Goal: Information Seeking & Learning: Learn about a topic

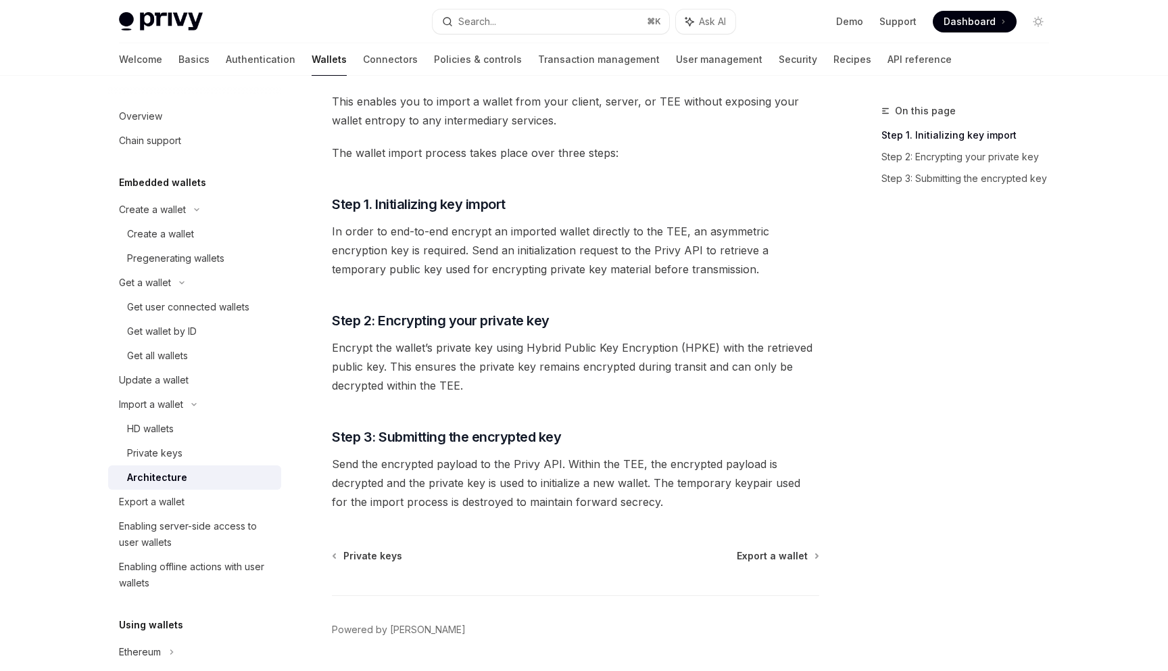
scroll to position [147, 0]
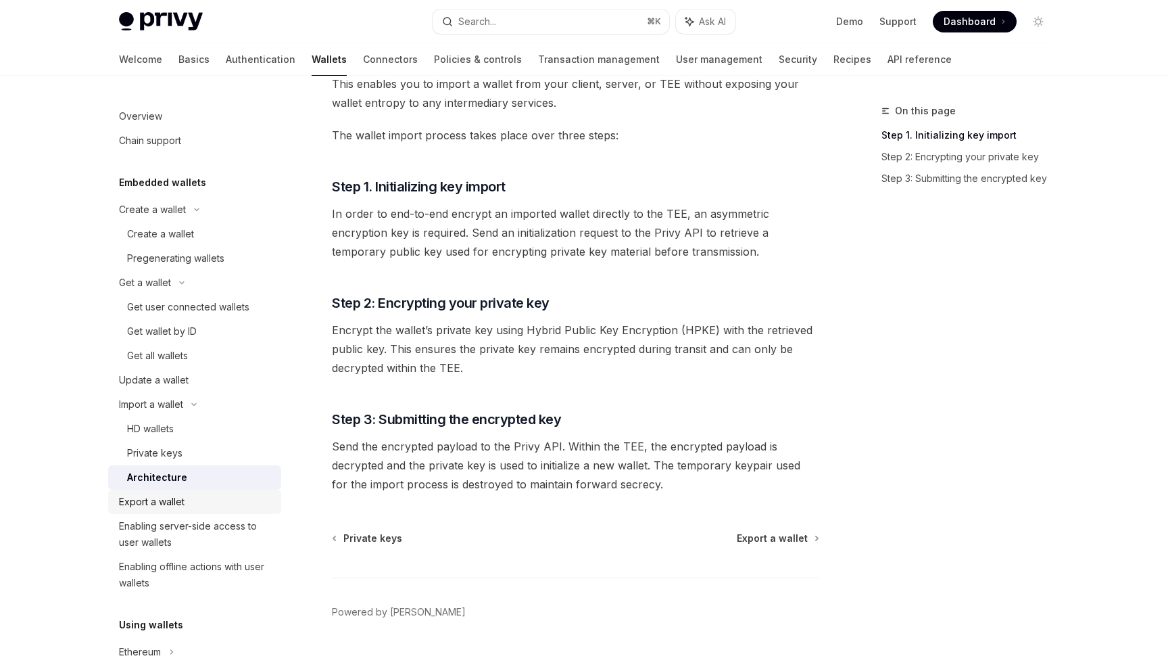
click at [215, 497] on div "Export a wallet" at bounding box center [196, 501] width 154 height 16
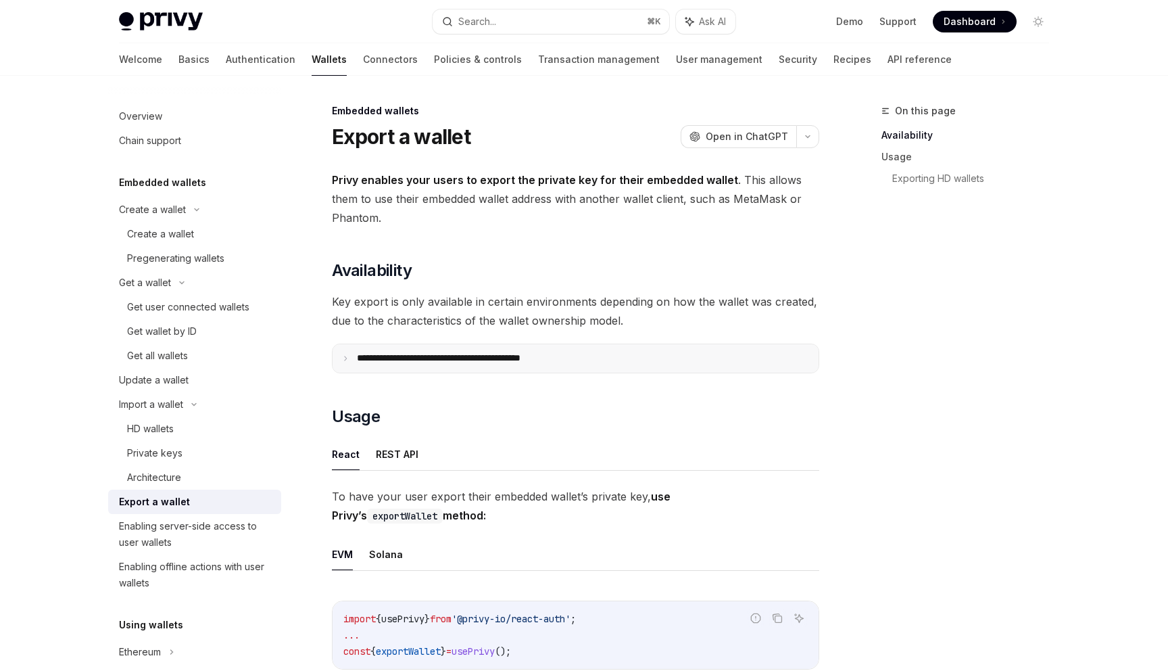
click at [414, 356] on p "**********" at bounding box center [468, 358] width 223 height 12
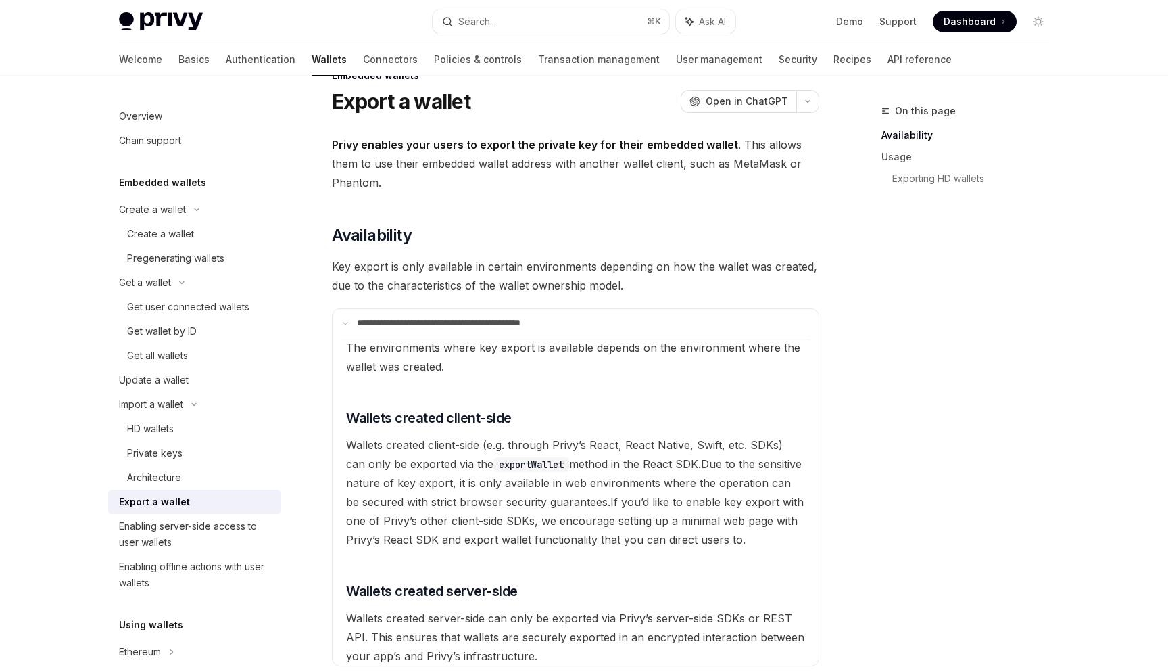
scroll to position [33, 0]
click at [422, 318] on summary "**********" at bounding box center [576, 325] width 486 height 28
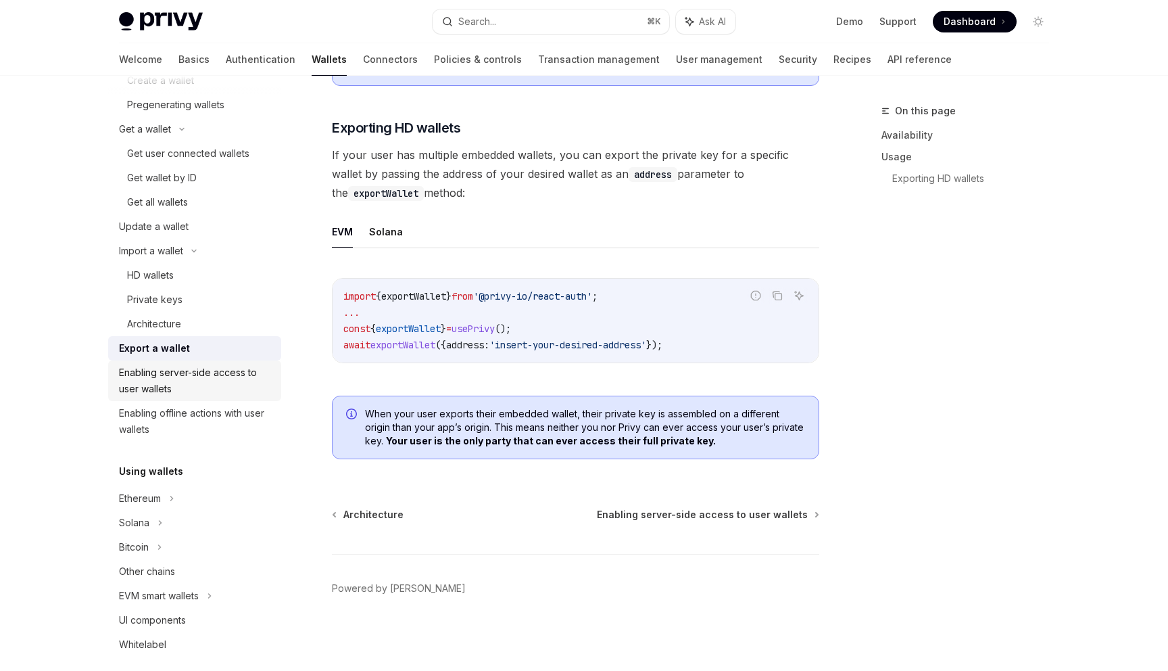
scroll to position [162, 0]
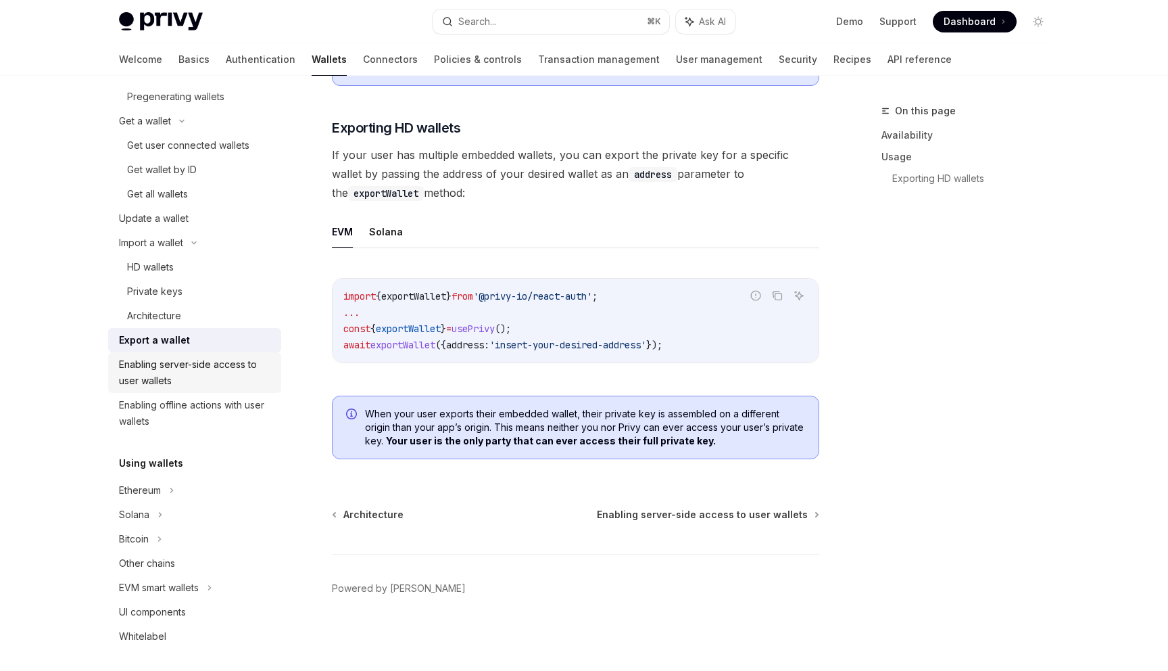
click at [222, 375] on div "Enabling server-side access to user wallets" at bounding box center [196, 372] width 154 height 32
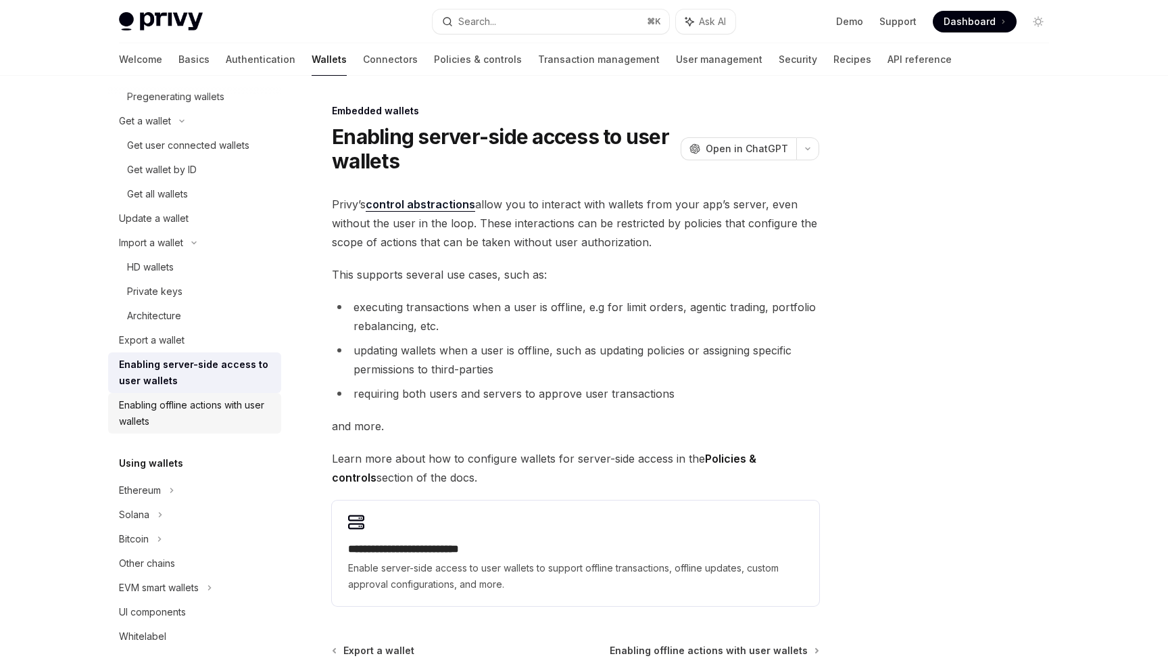
click at [220, 424] on div "Enabling offline actions with user wallets" at bounding box center [196, 413] width 154 height 32
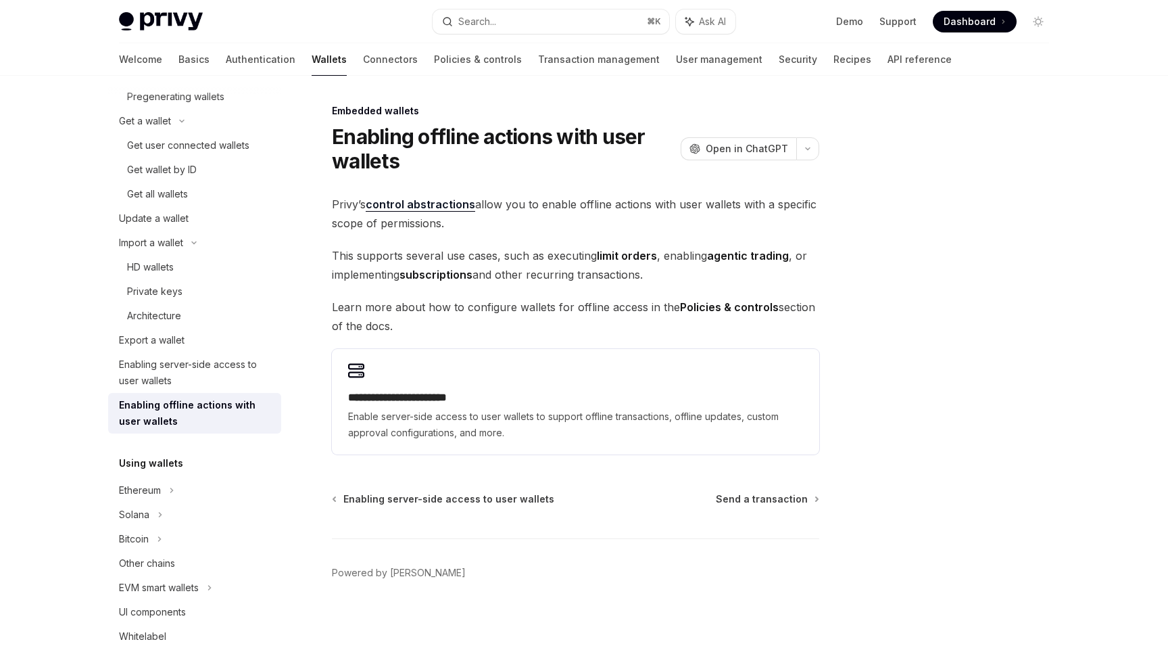
click at [421, 210] on link "control abstractions" at bounding box center [420, 204] width 109 height 14
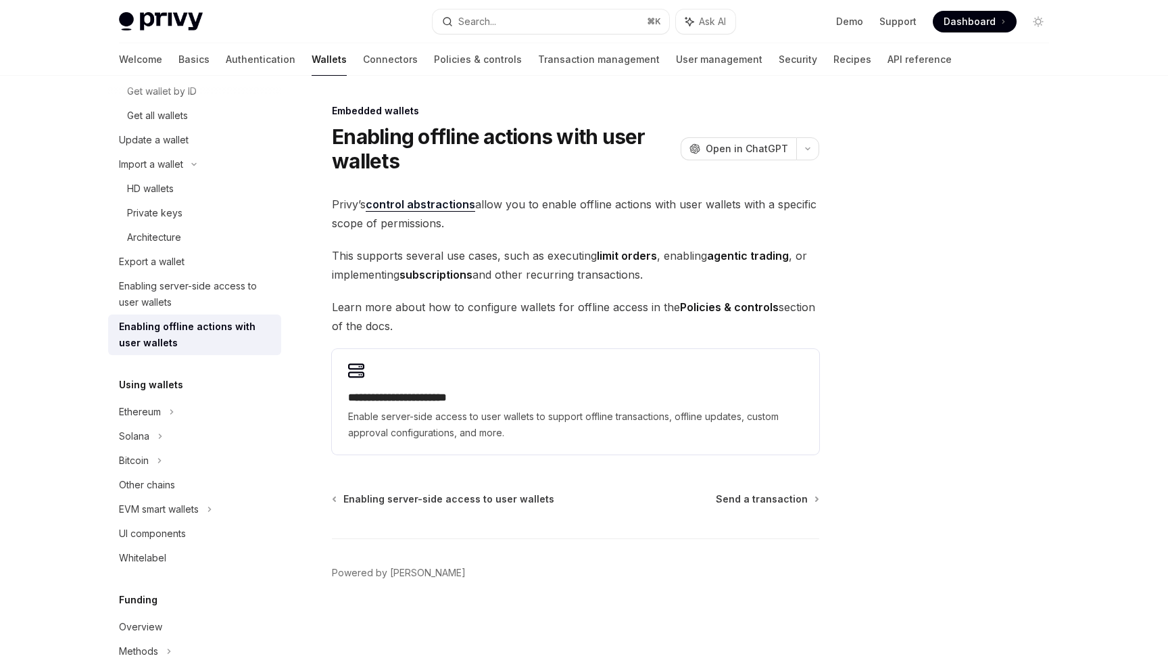
scroll to position [269, 0]
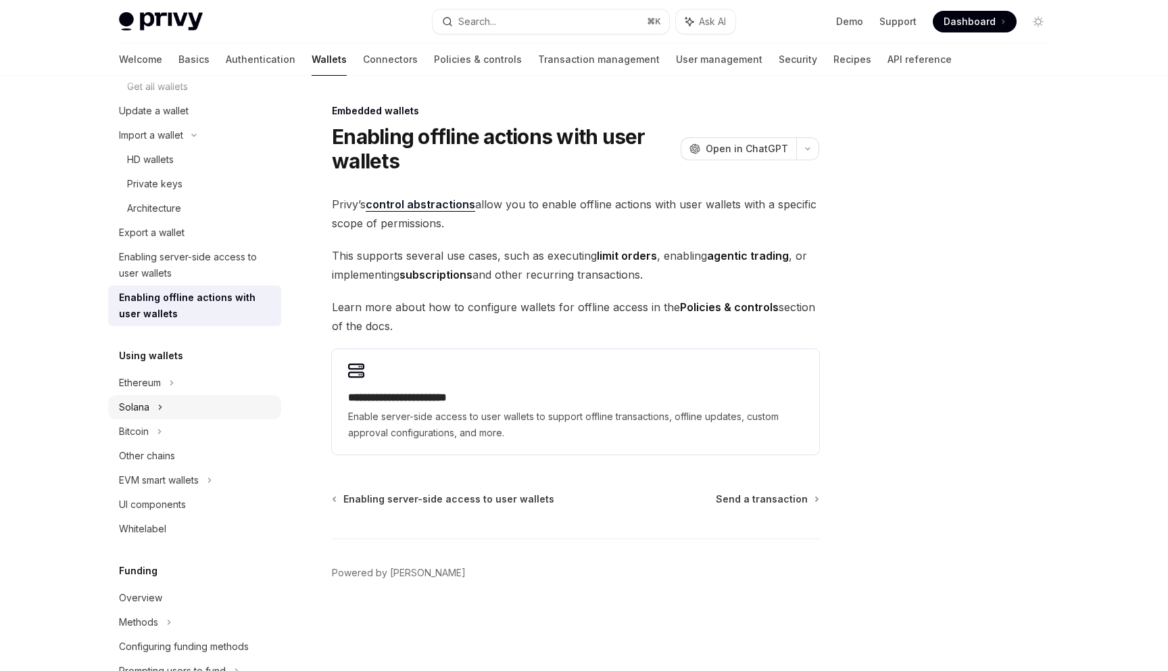
click at [179, 397] on div "Solana" at bounding box center [194, 407] width 173 height 24
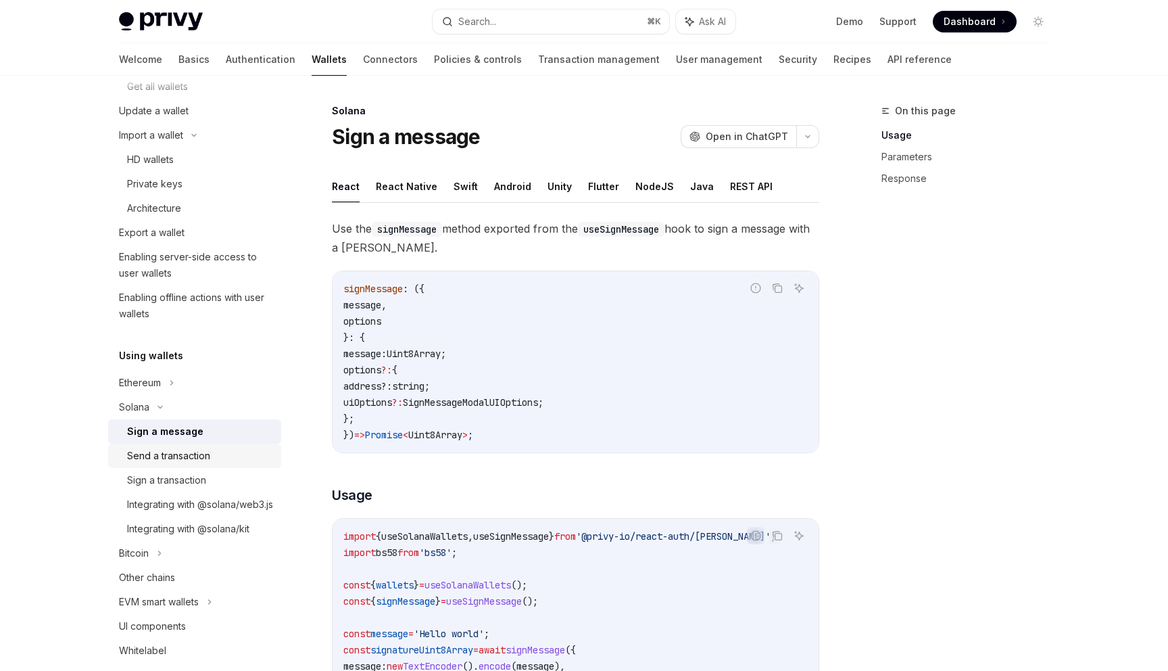
click at [171, 466] on link "Send a transaction" at bounding box center [194, 455] width 173 height 24
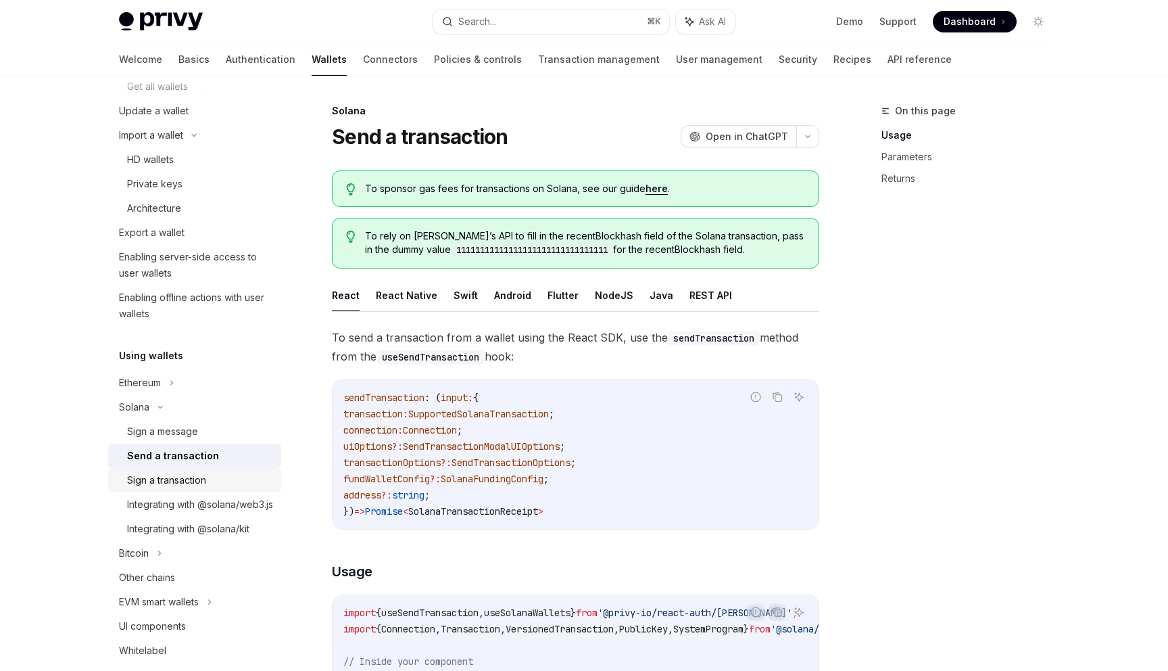
click at [172, 476] on div "Sign a transaction" at bounding box center [166, 480] width 79 height 16
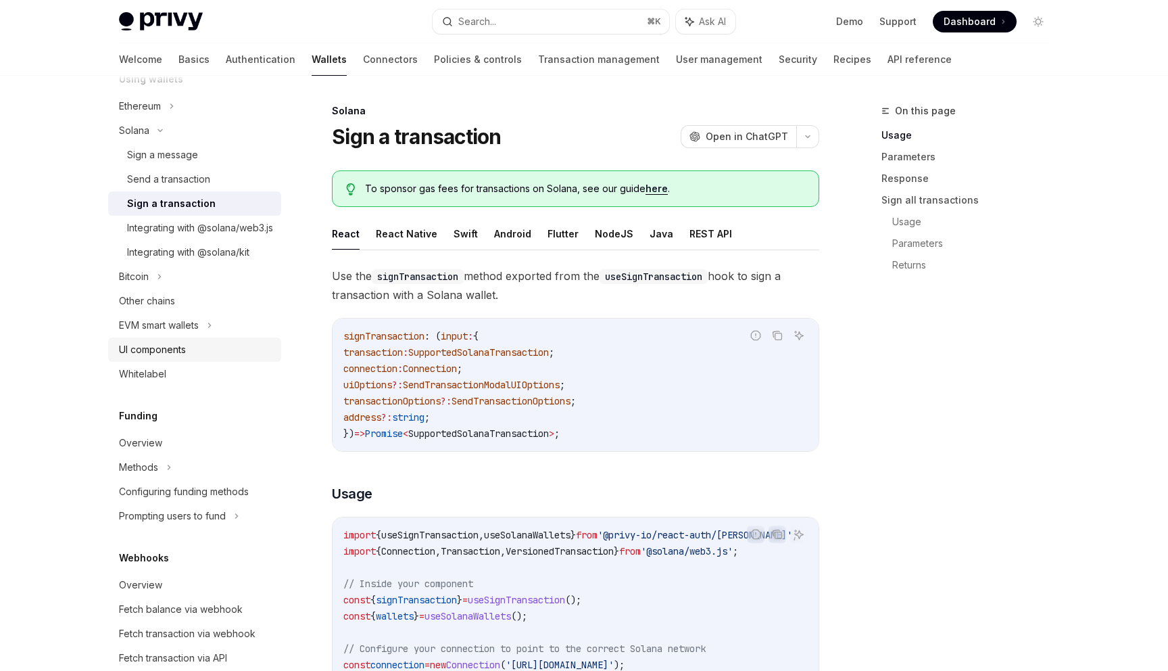
scroll to position [550, 0]
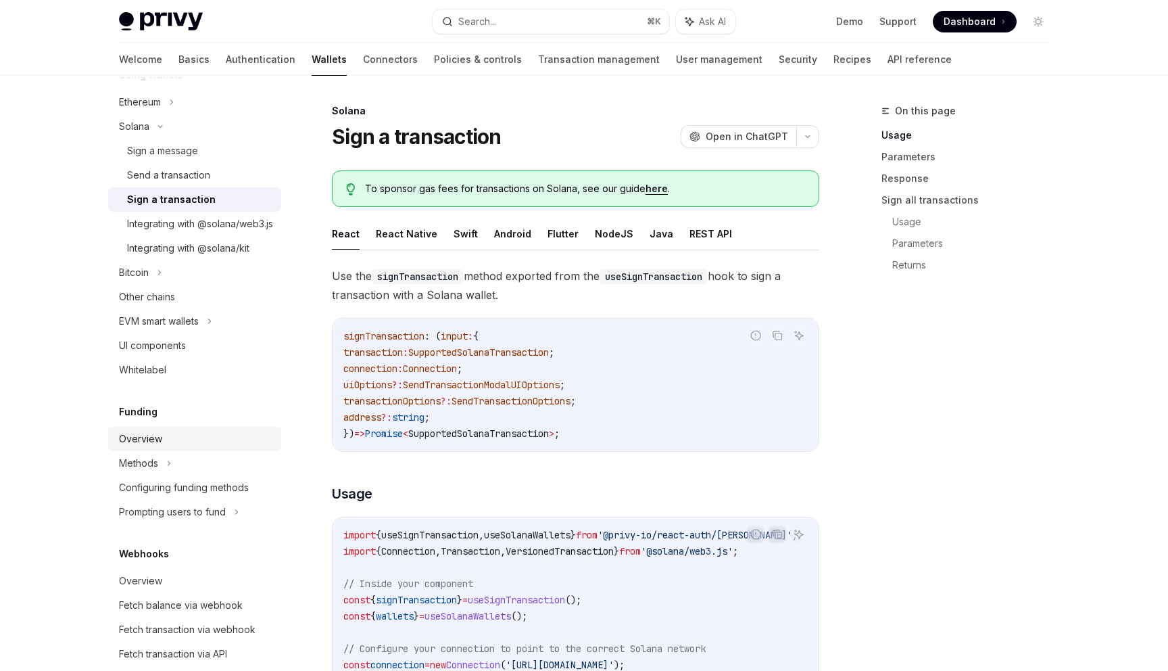
click at [174, 447] on div "Overview" at bounding box center [196, 439] width 154 height 16
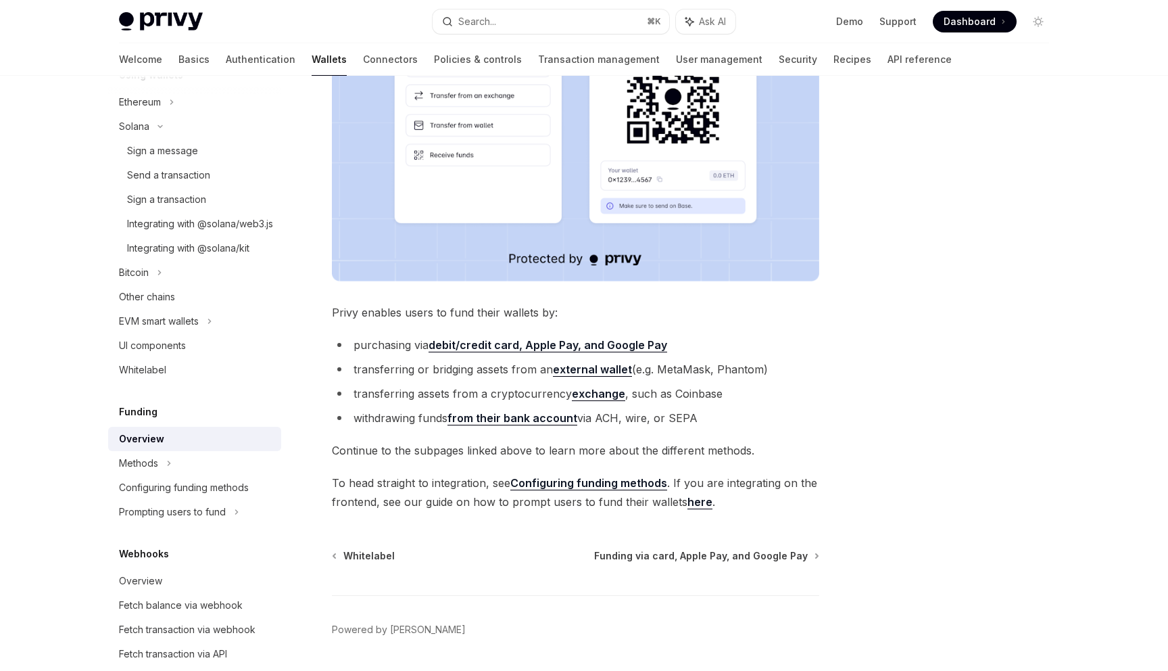
scroll to position [389, 0]
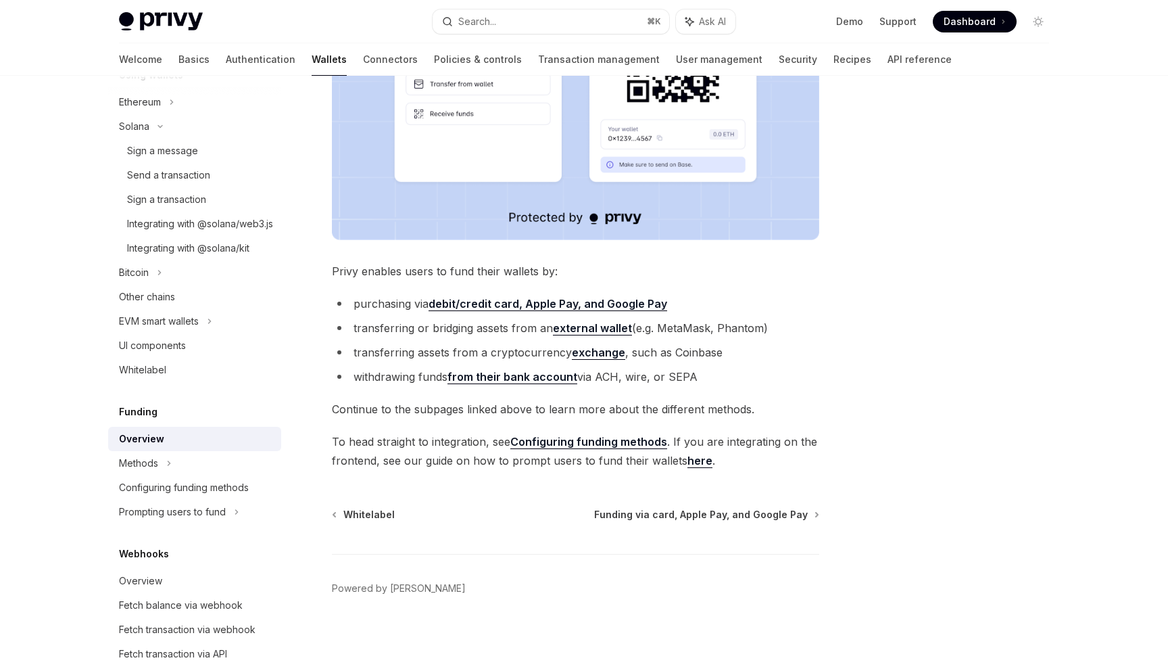
click at [464, 309] on strong "debit/credit card, Apple Pay, and Google Pay" at bounding box center [548, 304] width 239 height 14
click at [205, 475] on div "Methods" at bounding box center [194, 463] width 173 height 24
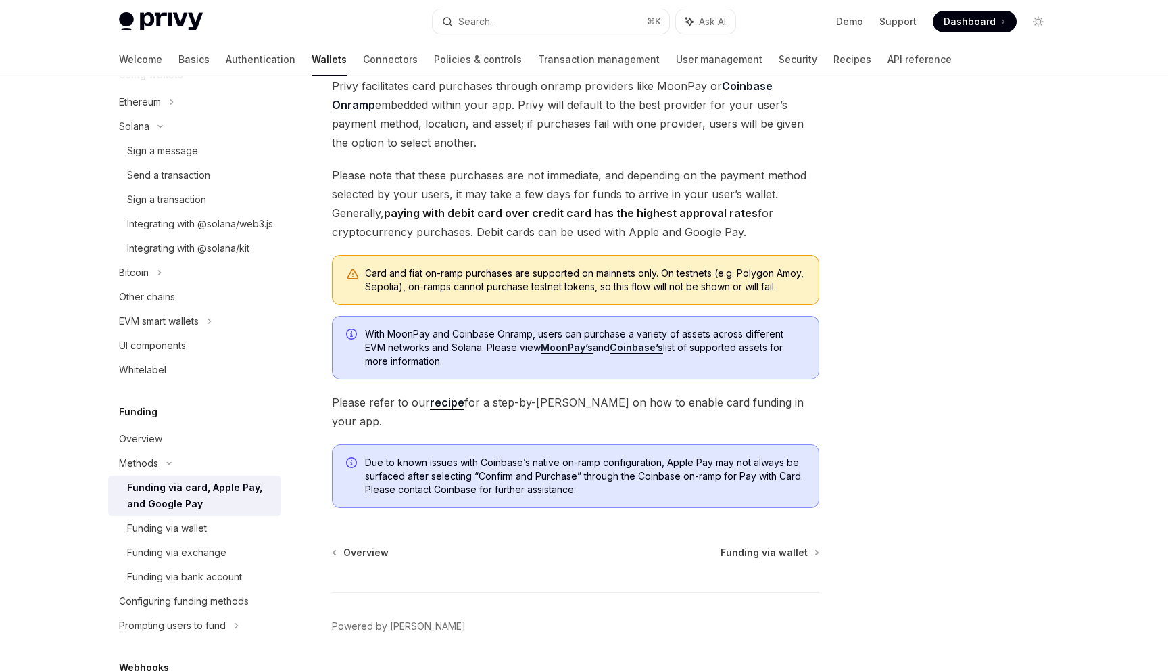
scroll to position [240, 0]
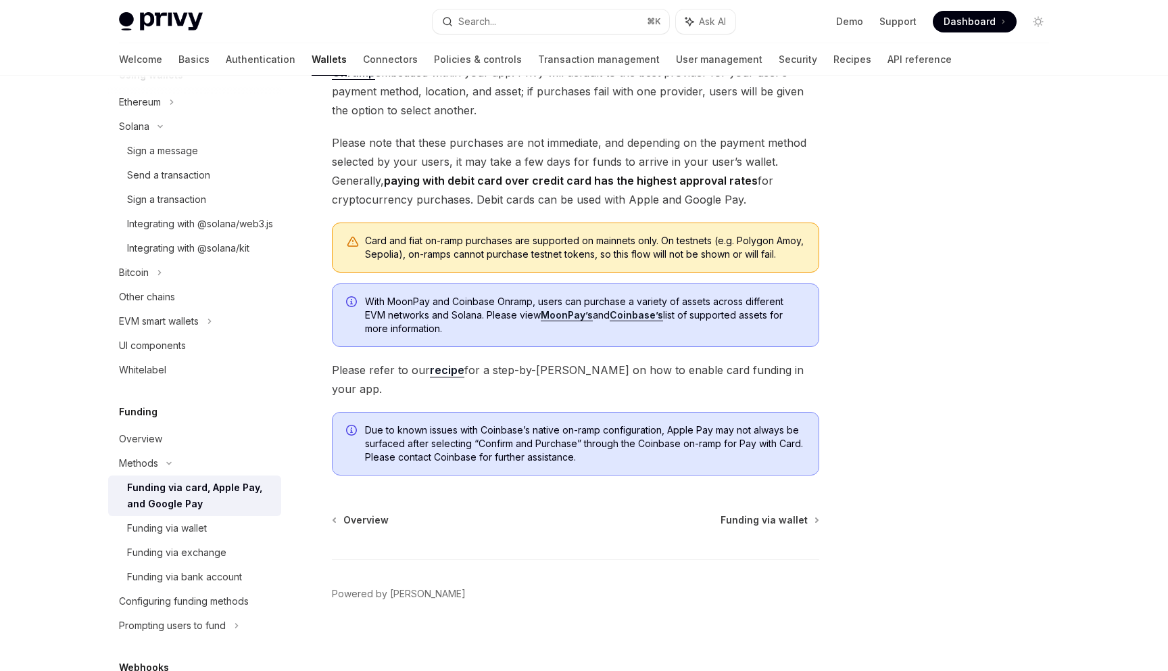
click at [448, 377] on link "recipe" at bounding box center [447, 370] width 34 height 14
click at [206, 536] on div "Funding via wallet" at bounding box center [167, 528] width 80 height 16
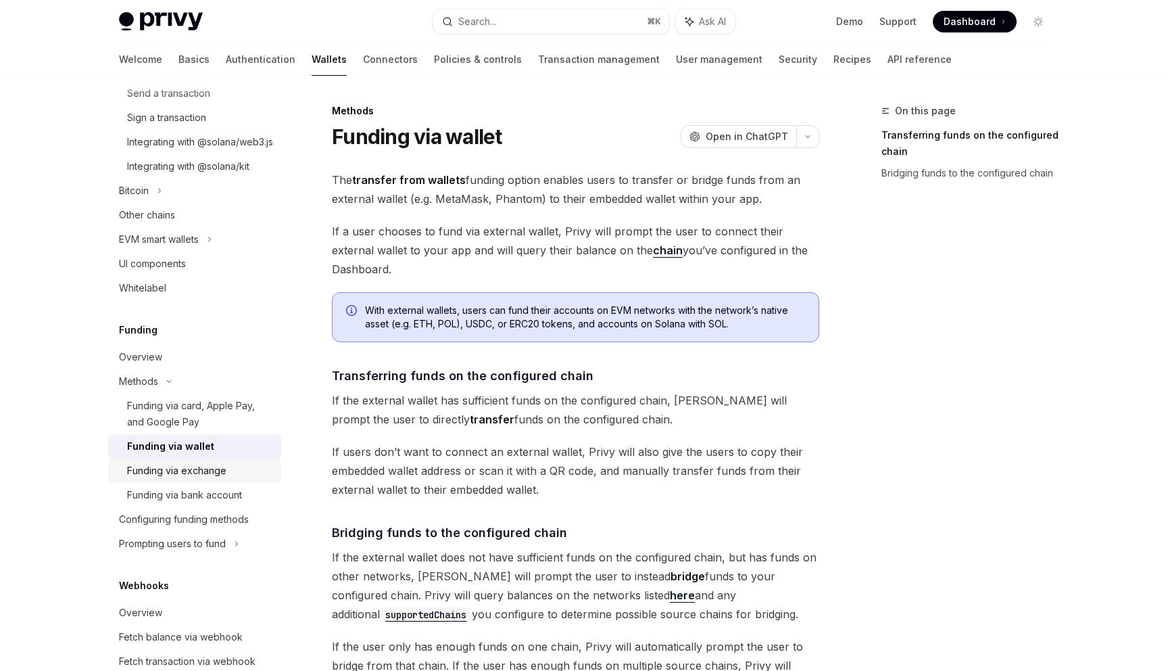
scroll to position [634, 0]
click at [226, 529] on link "Configuring funding methods" at bounding box center [194, 516] width 173 height 24
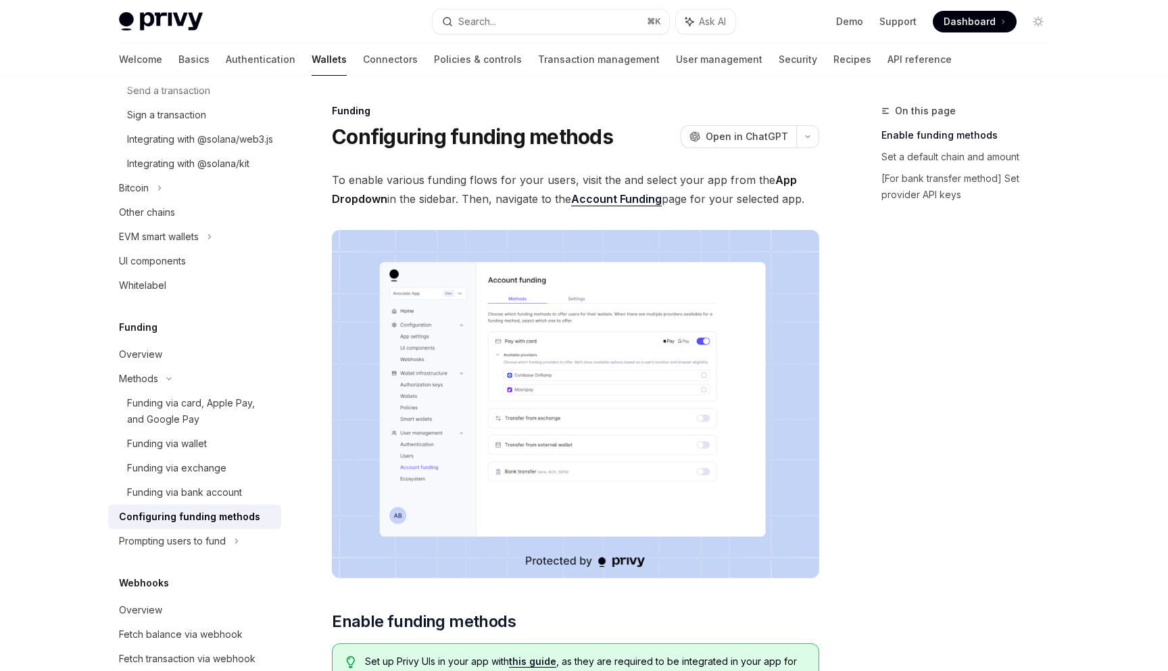
click at [610, 200] on link "Account Funding" at bounding box center [616, 199] width 91 height 14
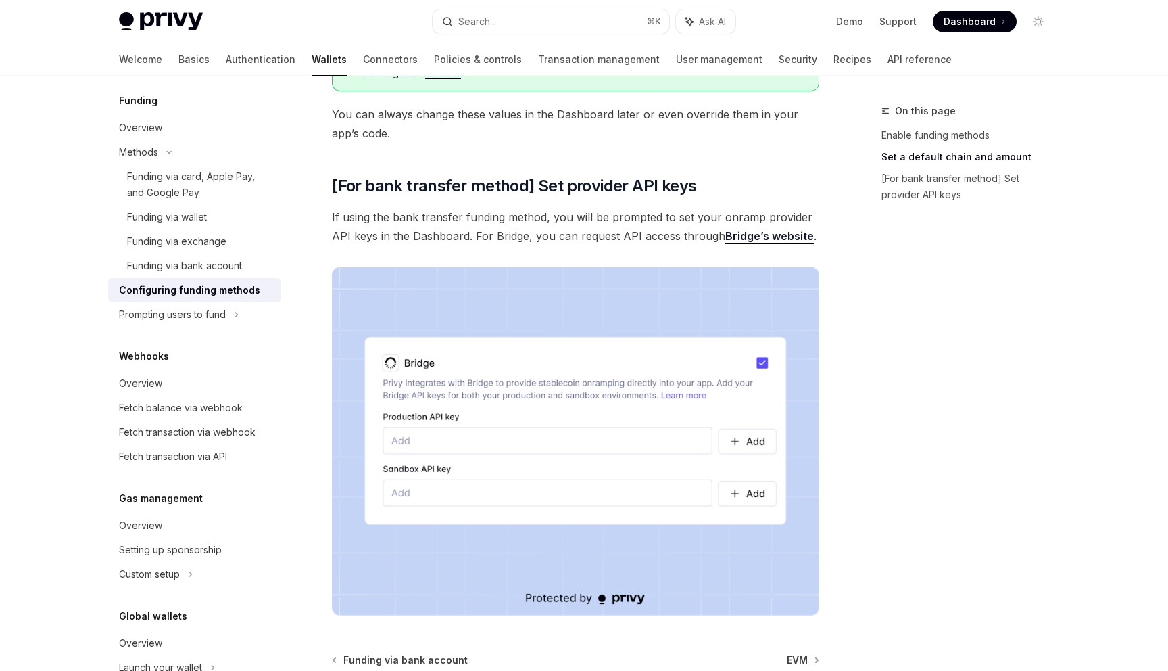
scroll to position [1201, 0]
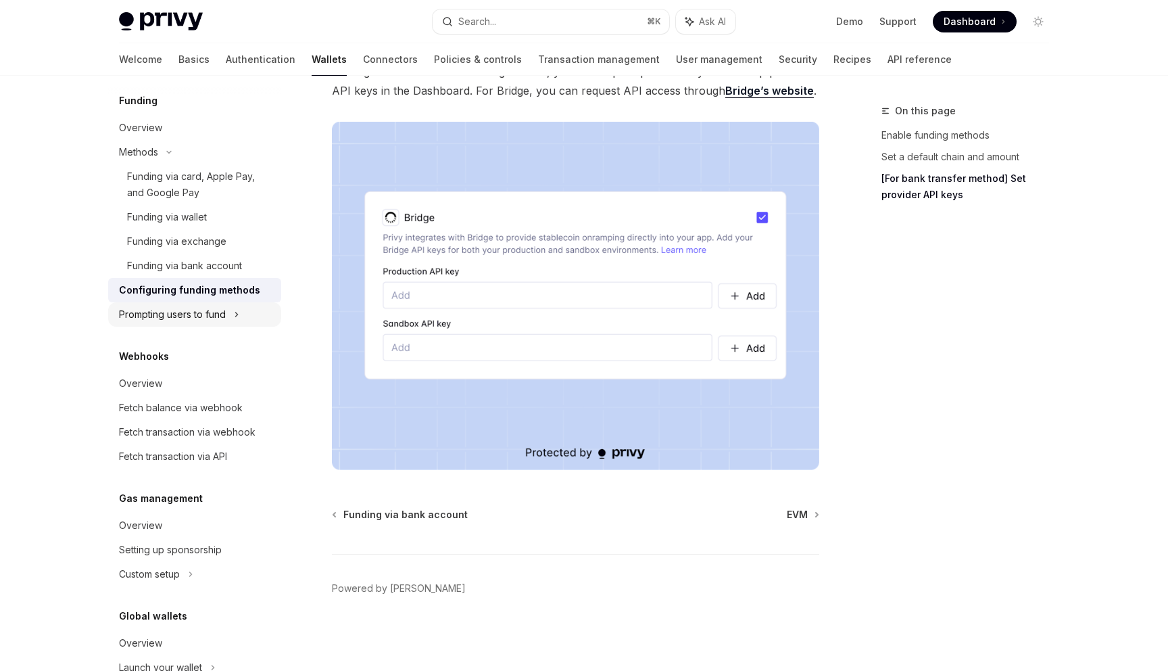
click at [203, 322] on div "Prompting users to fund" at bounding box center [172, 314] width 107 height 16
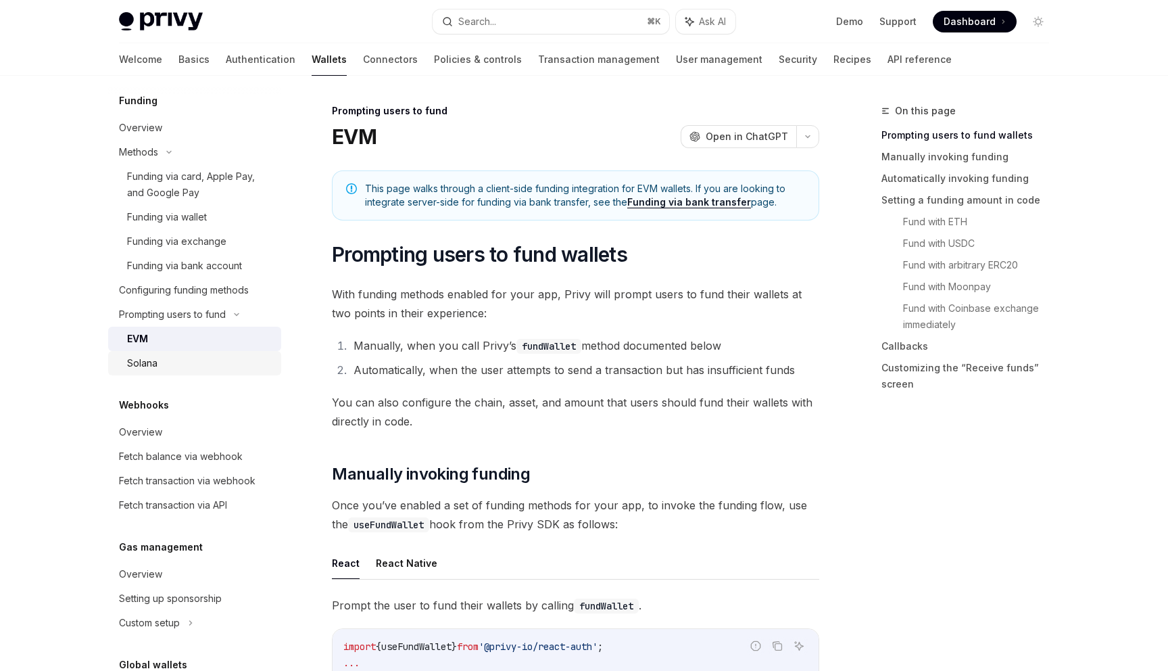
click at [197, 371] on div "Solana" at bounding box center [200, 363] width 146 height 16
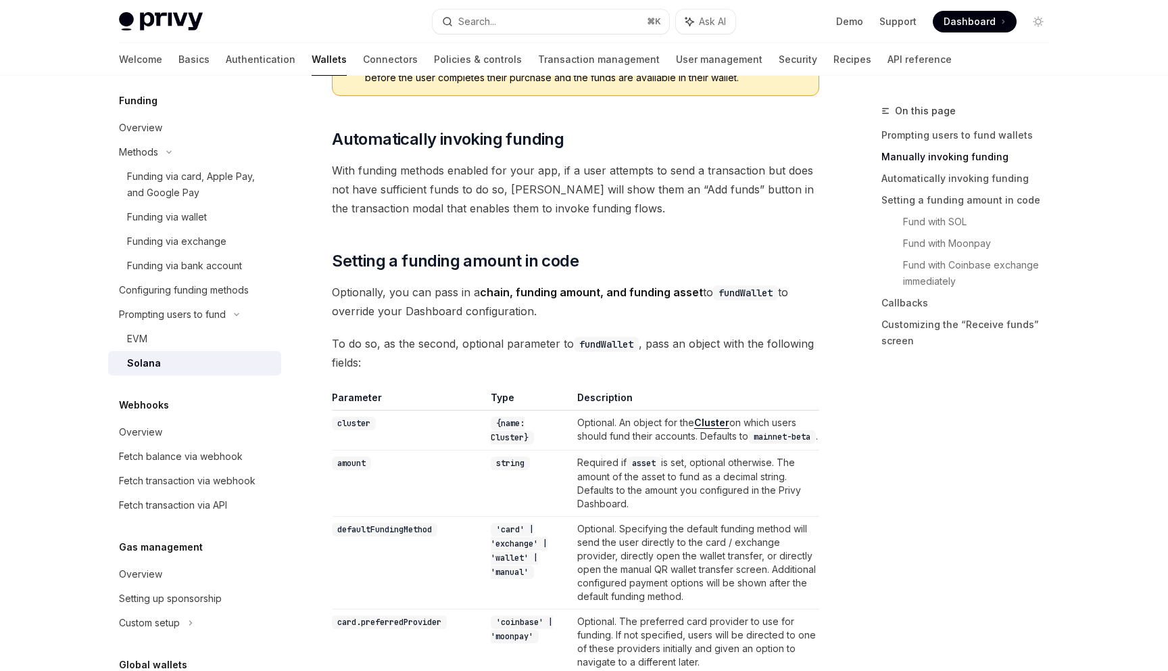
scroll to position [819, 0]
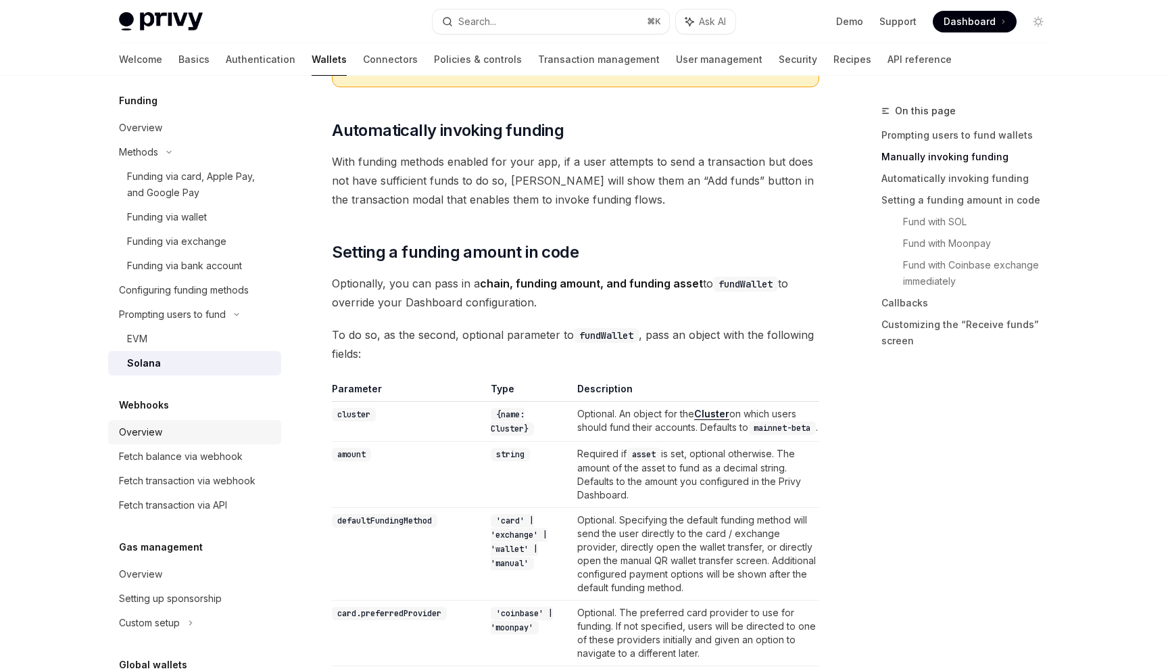
click at [187, 440] on div "Overview" at bounding box center [196, 432] width 154 height 16
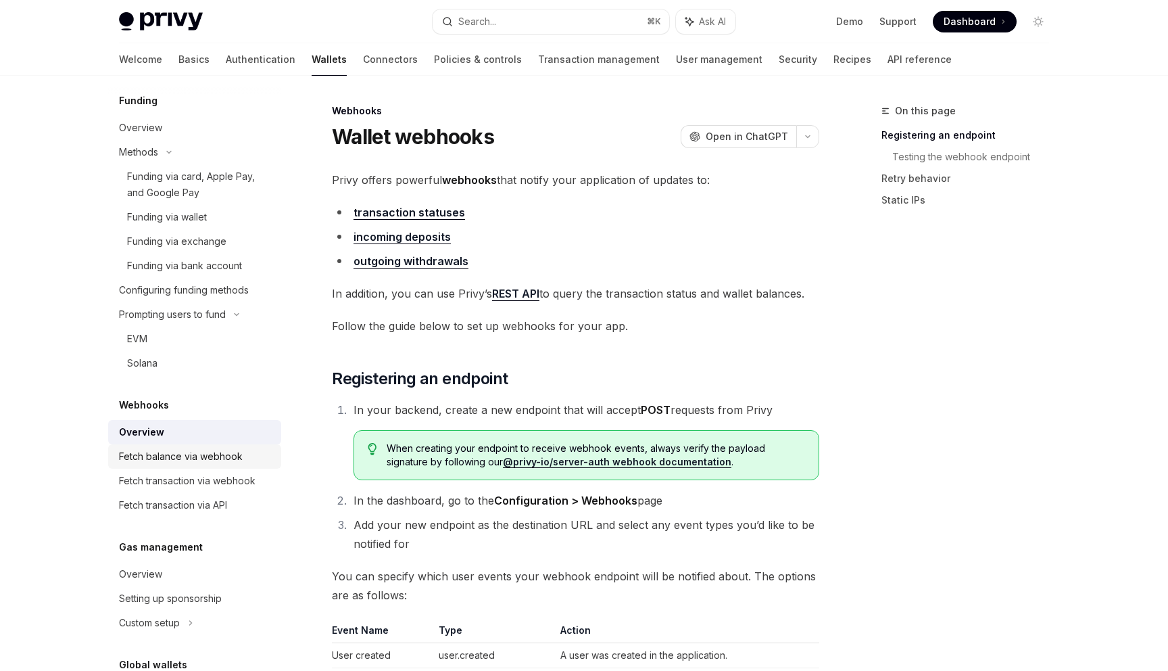
click at [192, 464] on div "Fetch balance via webhook" at bounding box center [181, 456] width 124 height 16
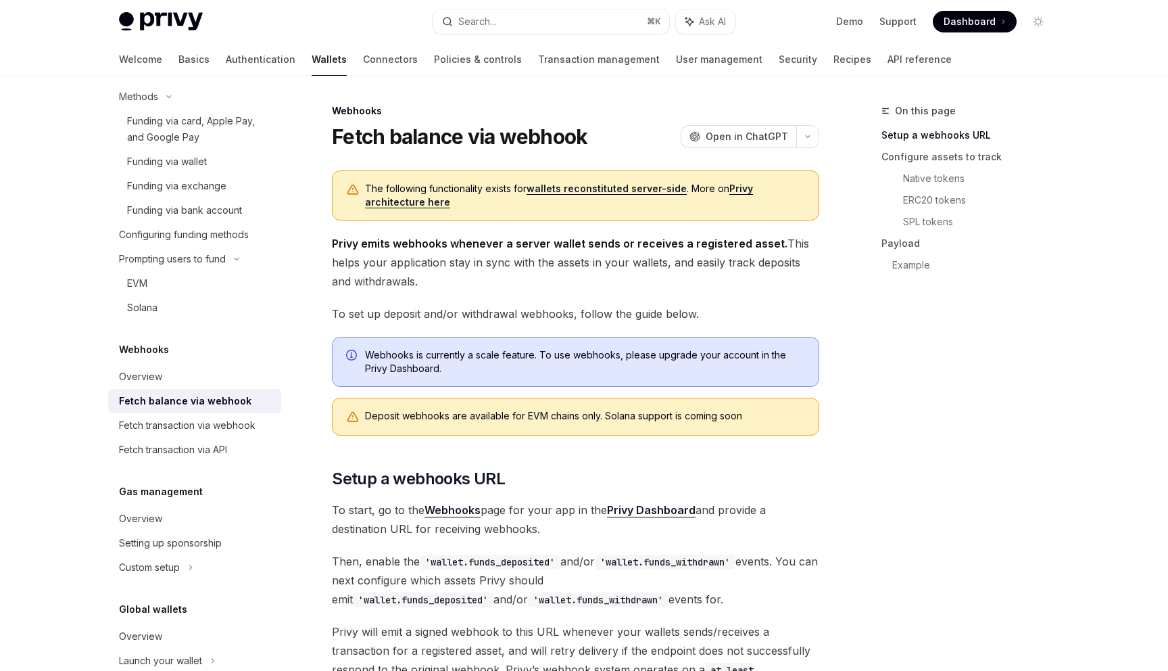
scroll to position [985, 0]
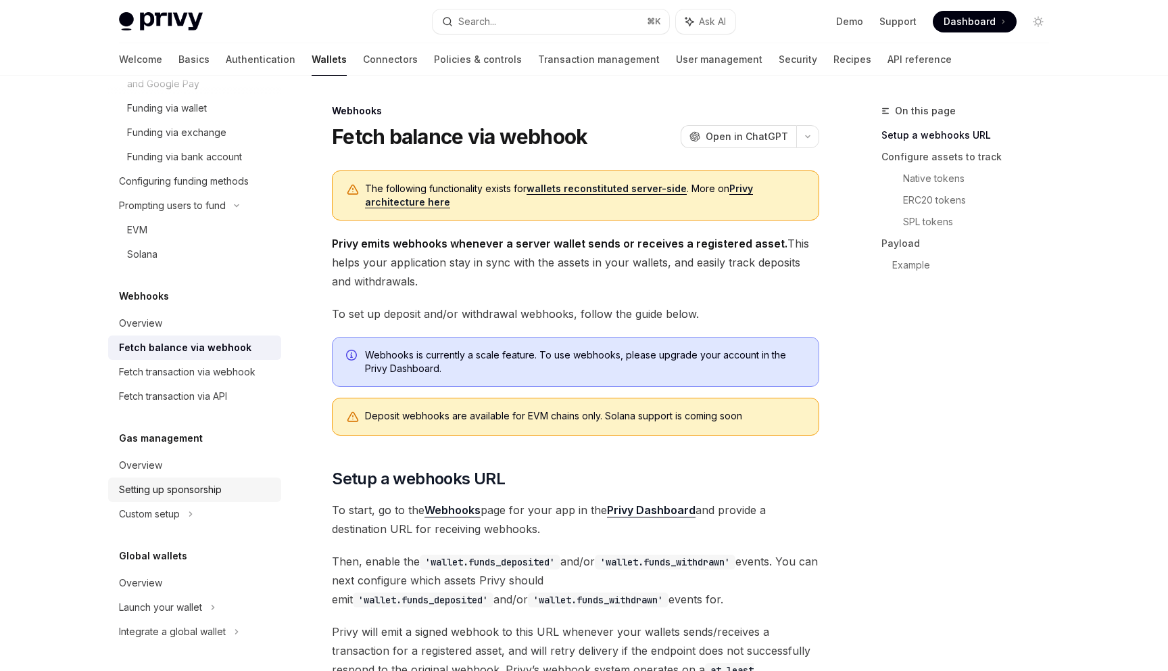
click at [189, 479] on link "Setting up sponsorship" at bounding box center [194, 489] width 173 height 24
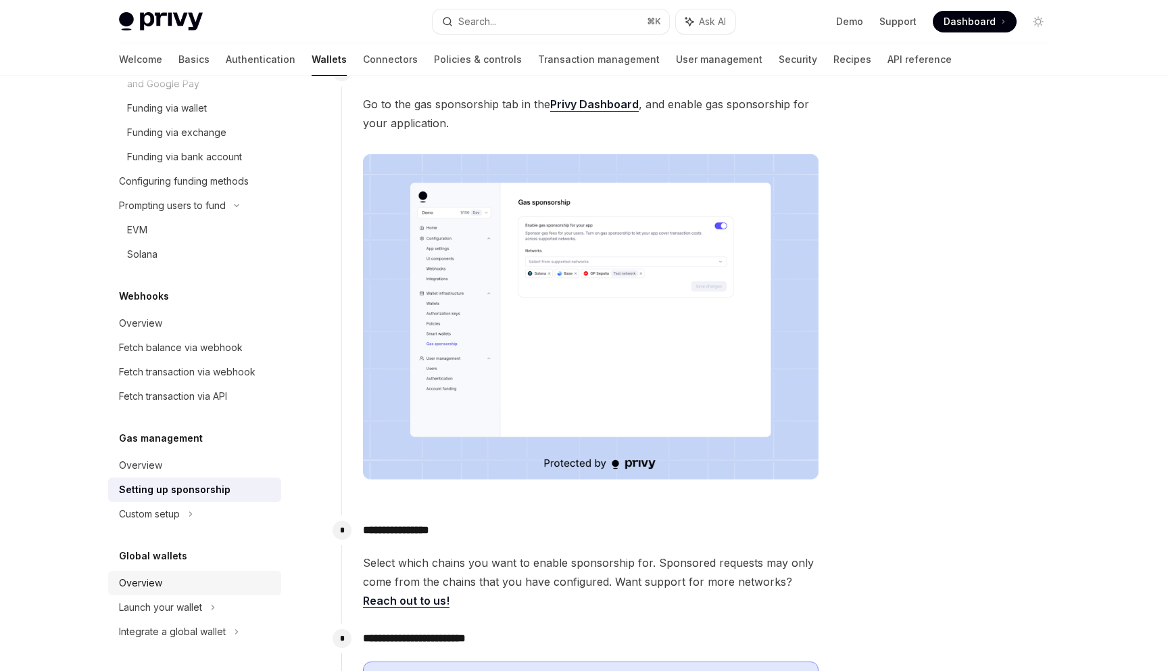
scroll to position [190, 0]
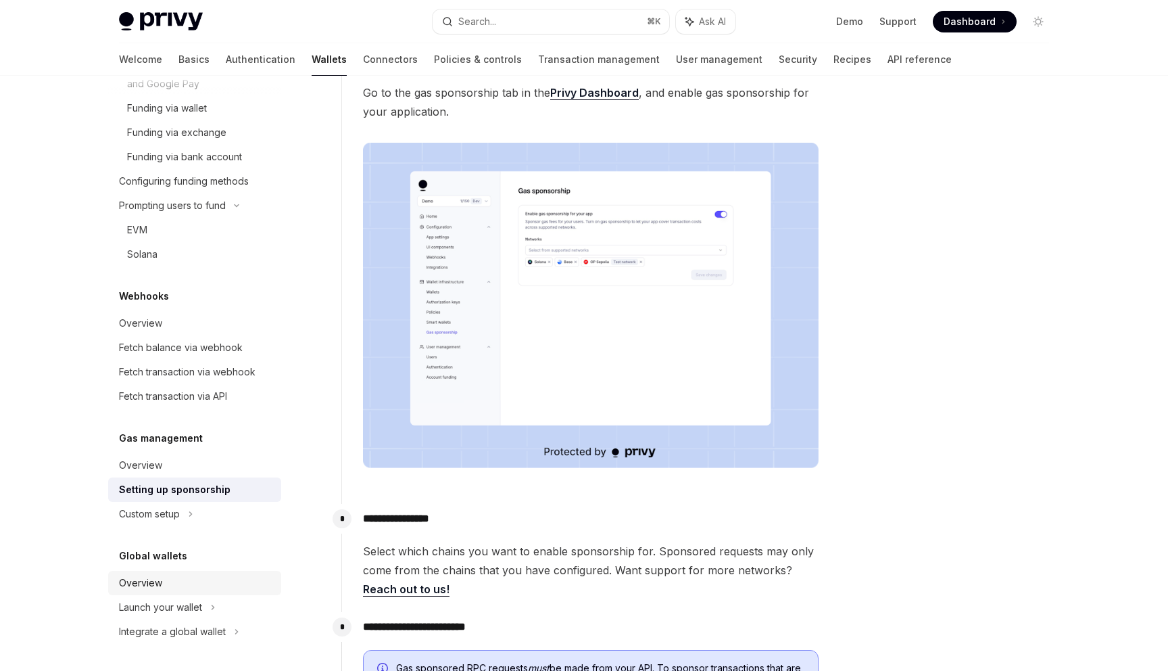
click at [169, 579] on div "Overview" at bounding box center [196, 583] width 154 height 16
type textarea "*"
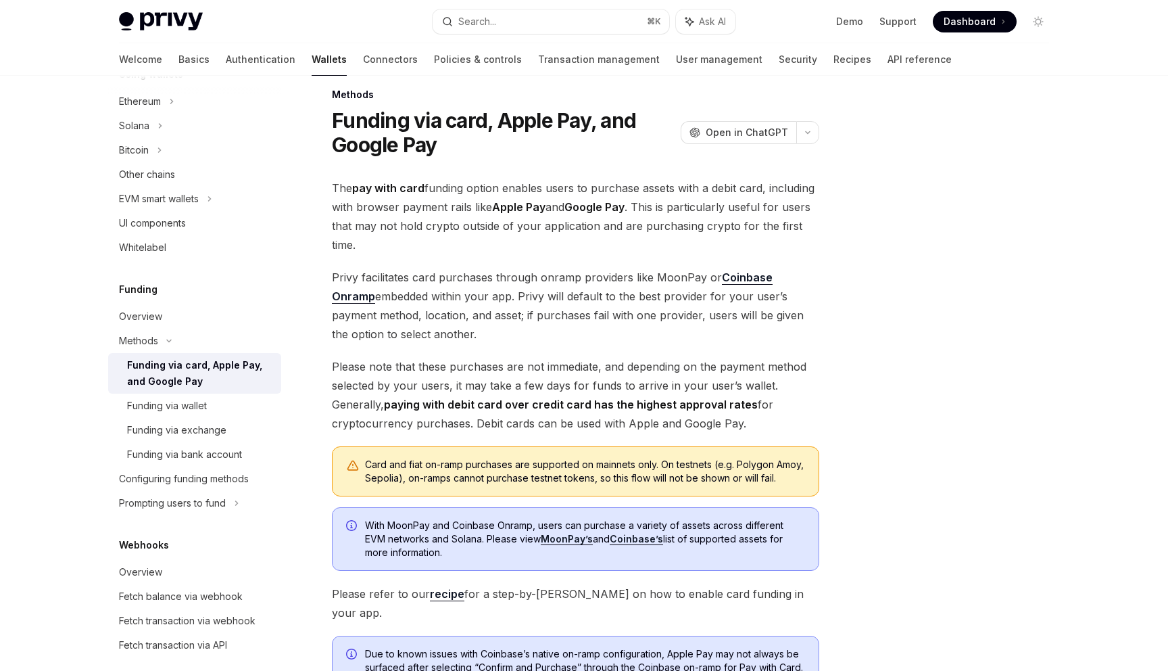
scroll to position [28, 0]
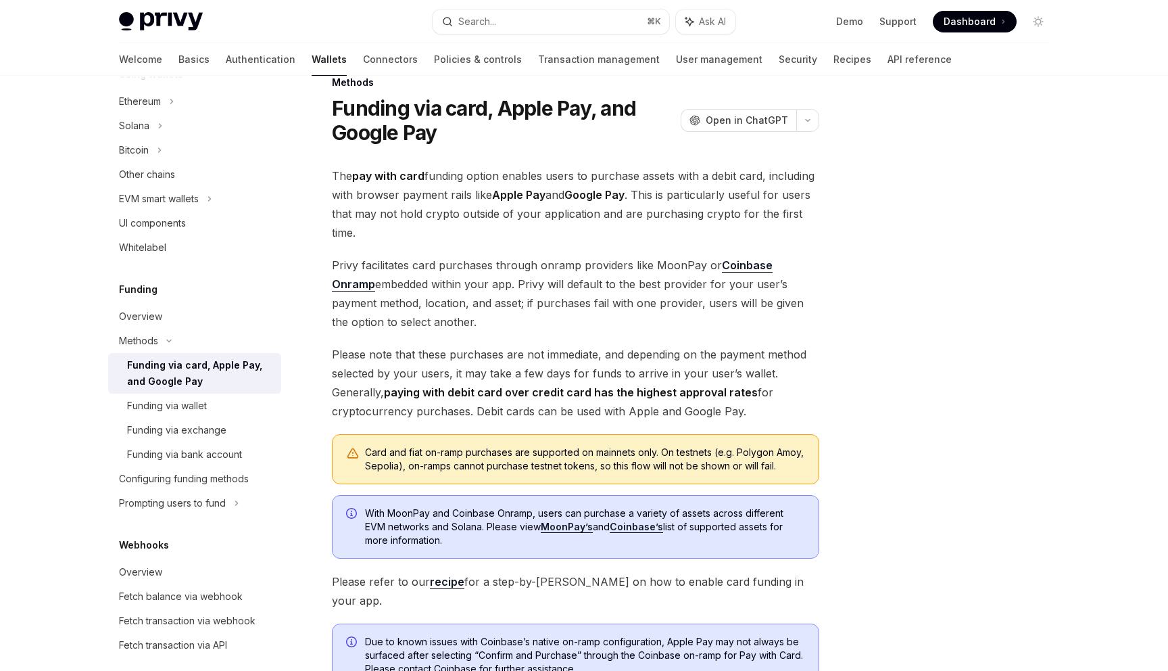
click at [464, 303] on span "Privy facilitates card purchases through onramp providers like MoonPay or Coinb…" at bounding box center [575, 293] width 487 height 76
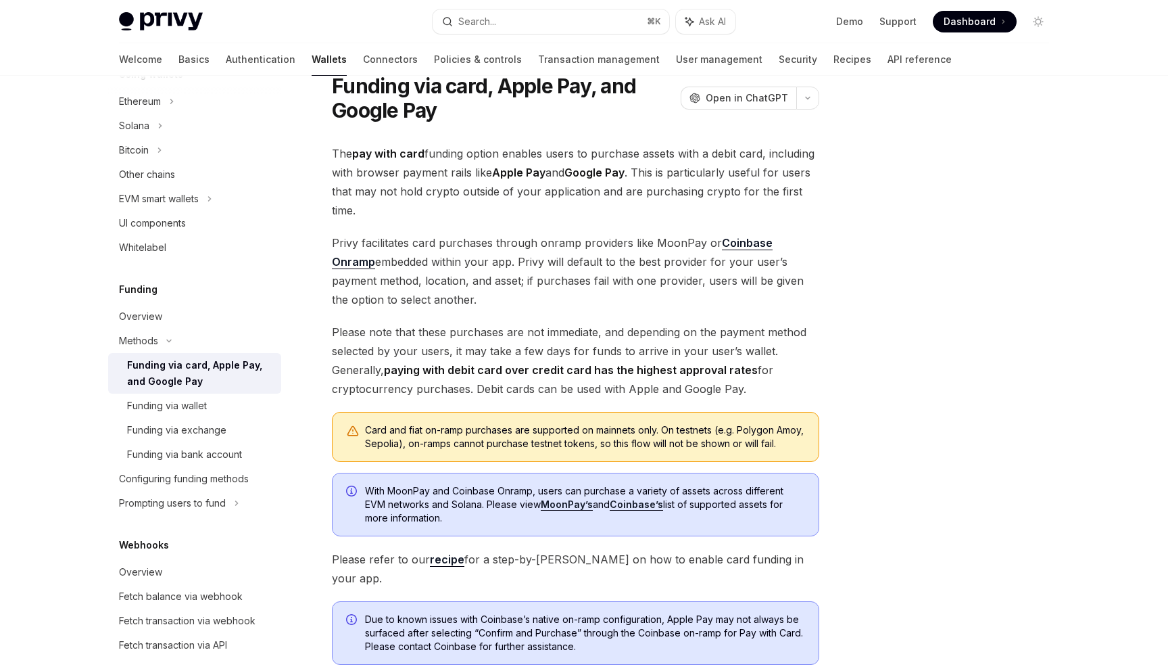
scroll to position [50, 0]
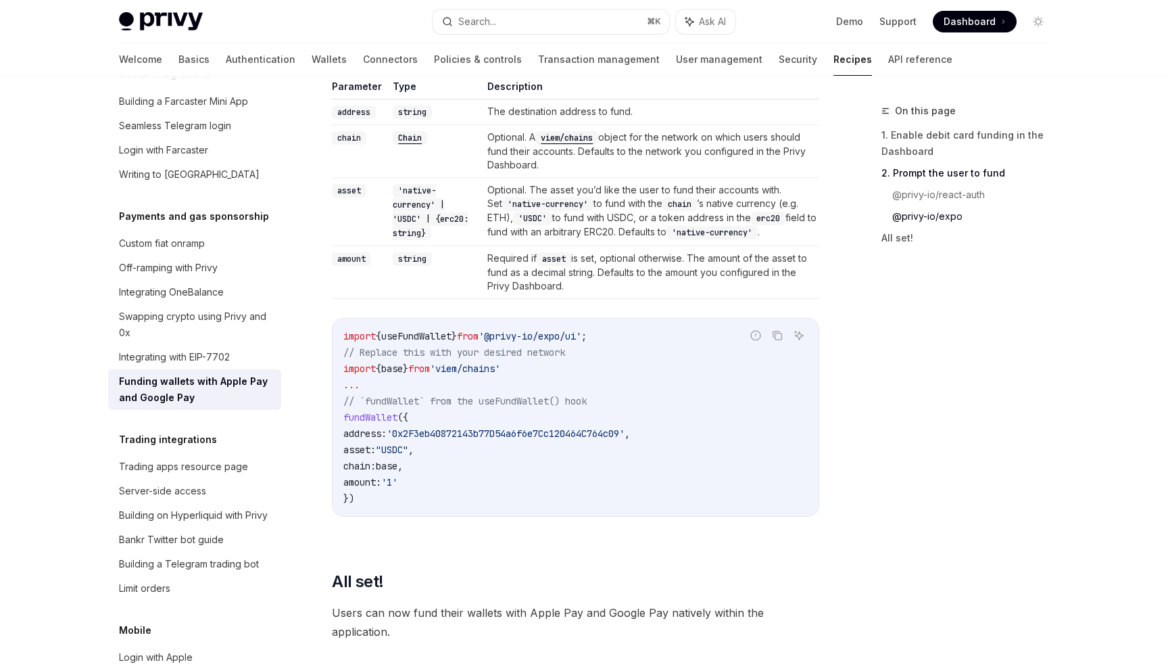
scroll to position [1740, 0]
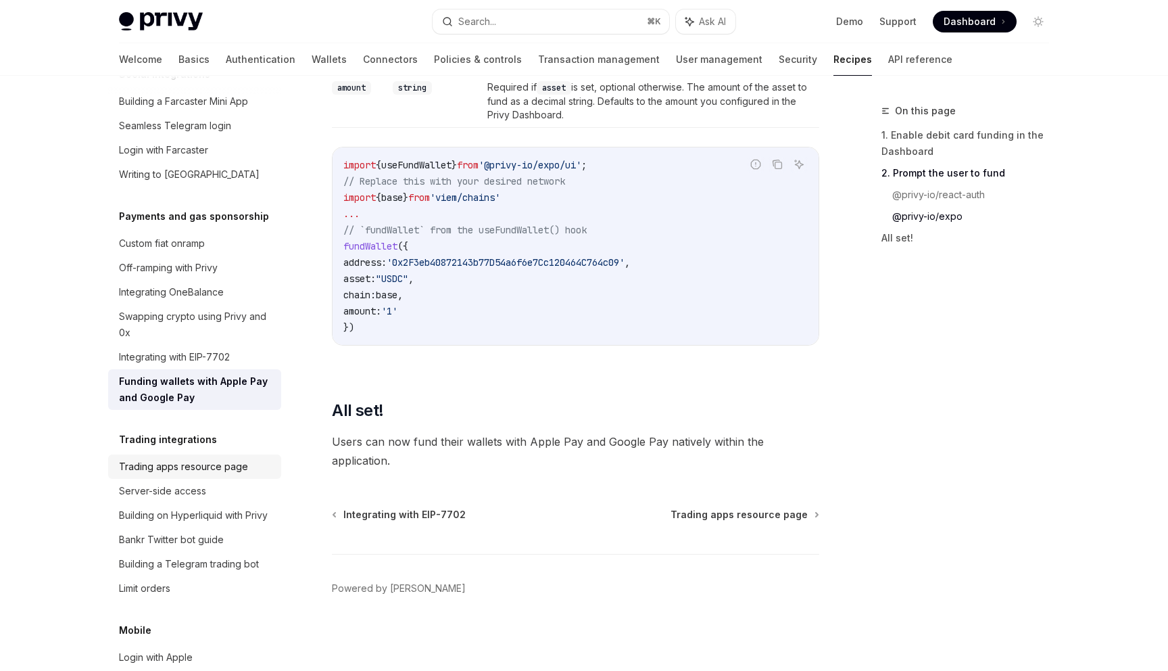
click at [185, 458] on div "Trading apps resource page" at bounding box center [183, 466] width 129 height 16
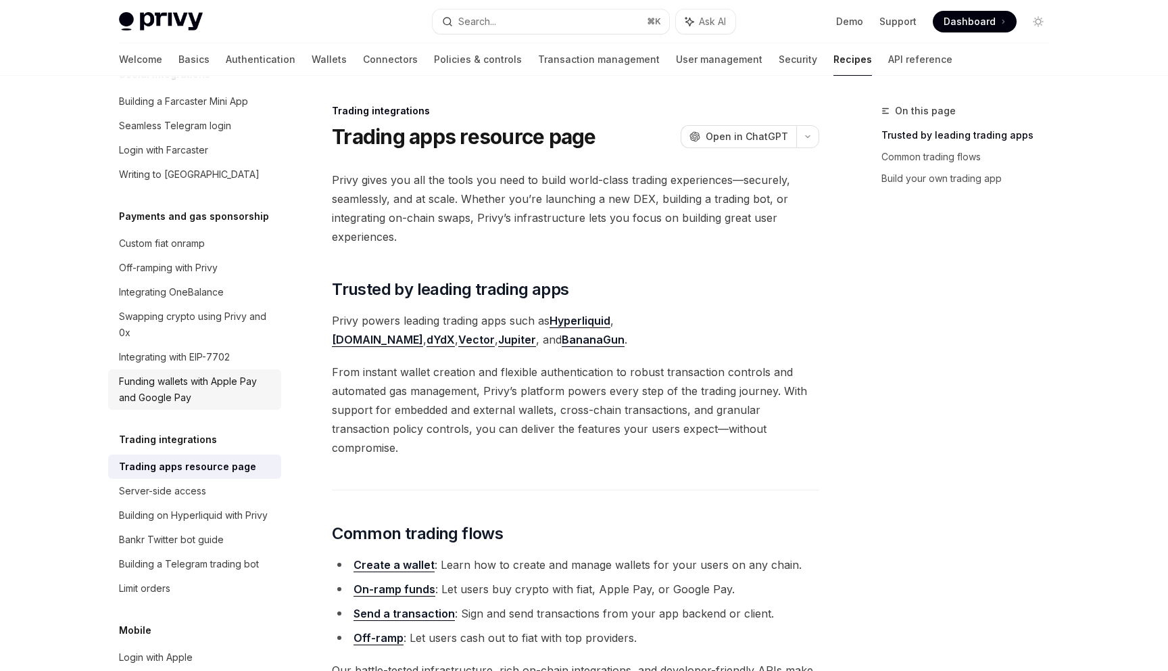
click at [174, 379] on div "Funding wallets with Apple Pay and Google Pay" at bounding box center [196, 389] width 154 height 32
type textarea "*"
